Goal: Task Accomplishment & Management: Manage account settings

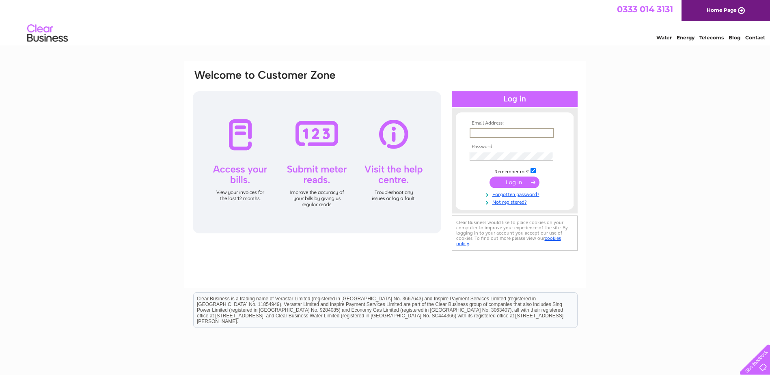
type input "[EMAIL_ADDRESS][DOMAIN_NAME]"
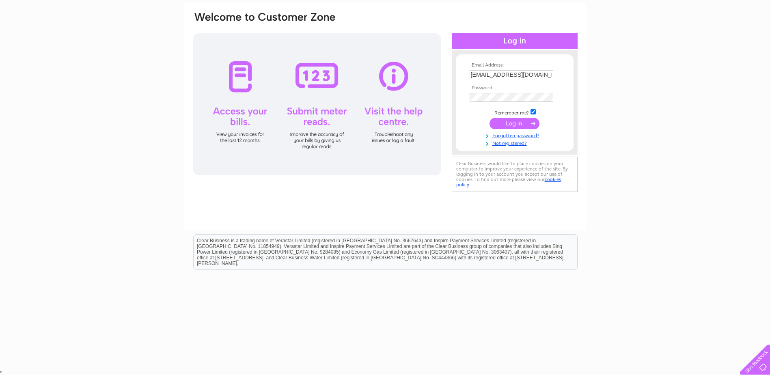
click at [509, 126] on input "submit" at bounding box center [515, 123] width 50 height 11
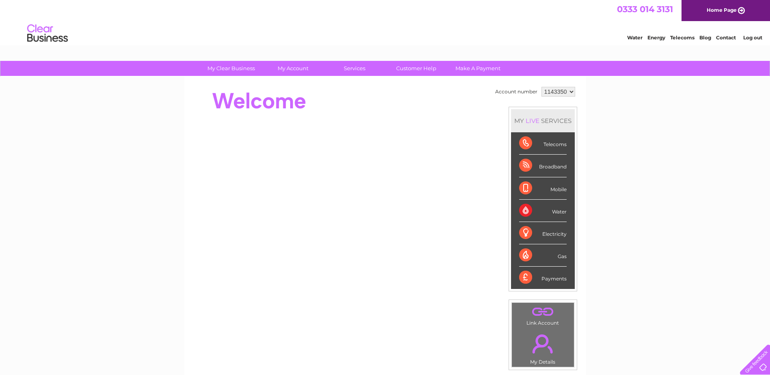
click at [547, 94] on select "1143350 1154019" at bounding box center [559, 92] width 34 height 10
select select "1154019"
click at [542, 87] on select "1143350 1154019" at bounding box center [559, 92] width 34 height 10
click at [557, 89] on select "1143350 1154019" at bounding box center [559, 92] width 34 height 10
click at [542, 87] on select "1143350 1154019" at bounding box center [559, 92] width 34 height 10
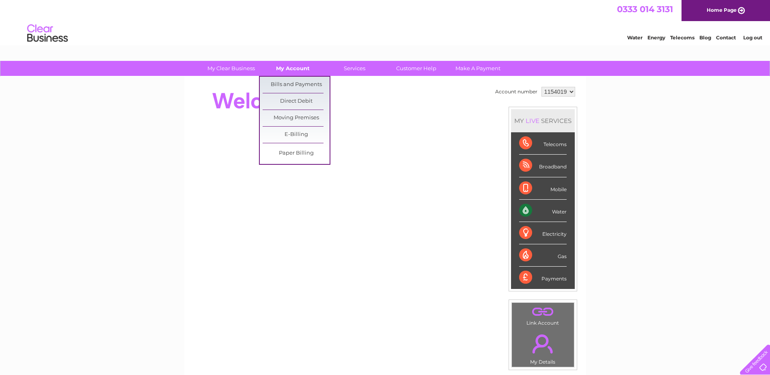
click at [288, 66] on link "My Account" at bounding box center [292, 68] width 67 height 15
click at [290, 84] on link "Bills and Payments" at bounding box center [296, 85] width 67 height 16
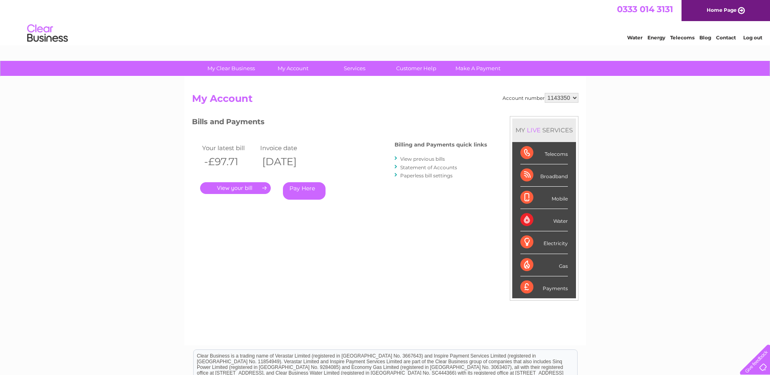
click at [566, 99] on select "1143350 1154019" at bounding box center [562, 98] width 34 height 10
select select "1154019"
click at [545, 93] on select "1143350 1154019" at bounding box center [562, 98] width 34 height 10
click at [233, 186] on link "." at bounding box center [235, 188] width 71 height 12
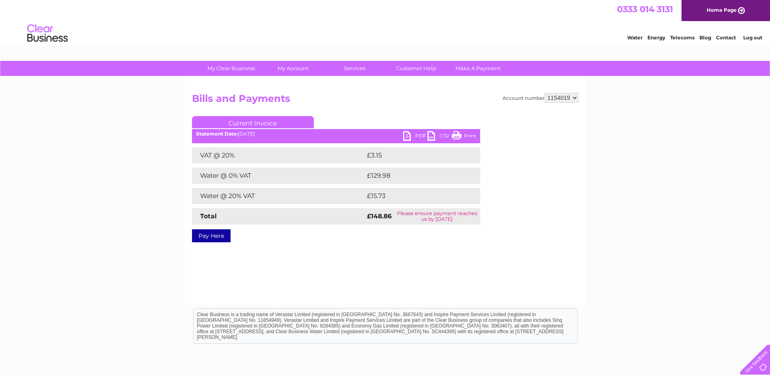
click at [414, 133] on link "PDF" at bounding box center [415, 137] width 24 height 12
